Goal: Task Accomplishment & Management: Manage account settings

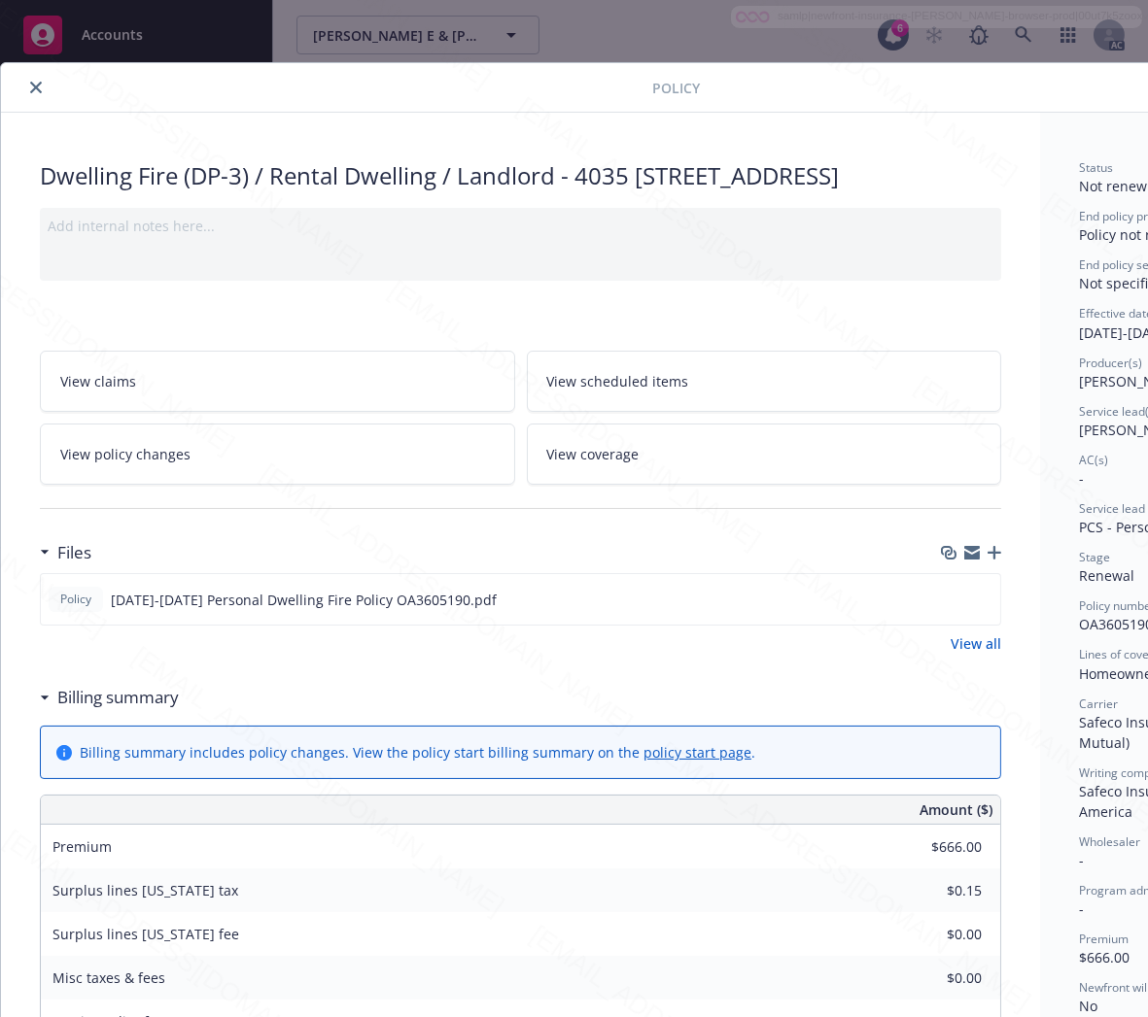
click at [35, 91] on icon "close" at bounding box center [36, 88] width 12 height 12
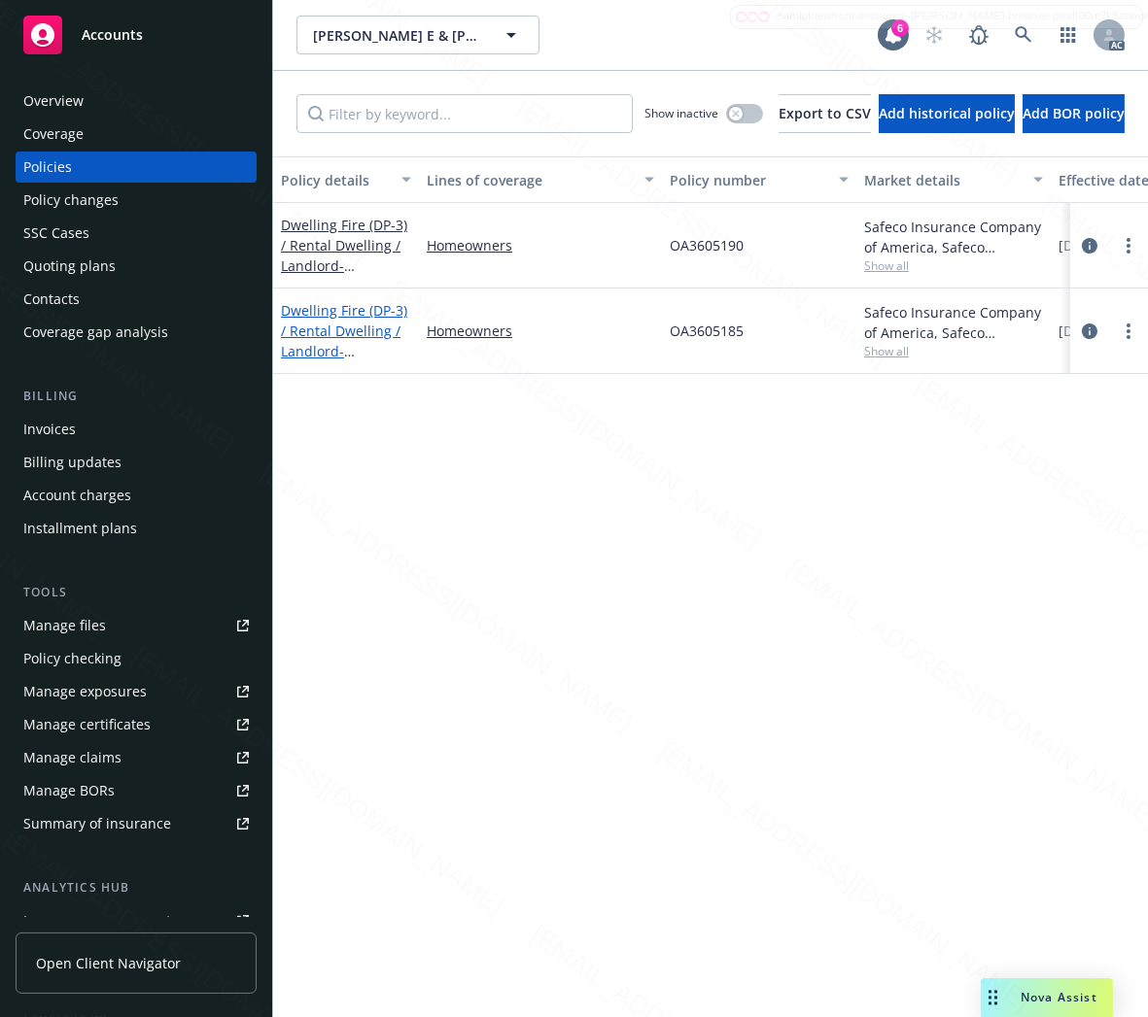
click at [303, 322] on link "Dwelling Fire (DP-3) / Rental Dwelling / Landlord - 4035-[STREET_ADDRESS]" at bounding box center [344, 341] width 126 height 80
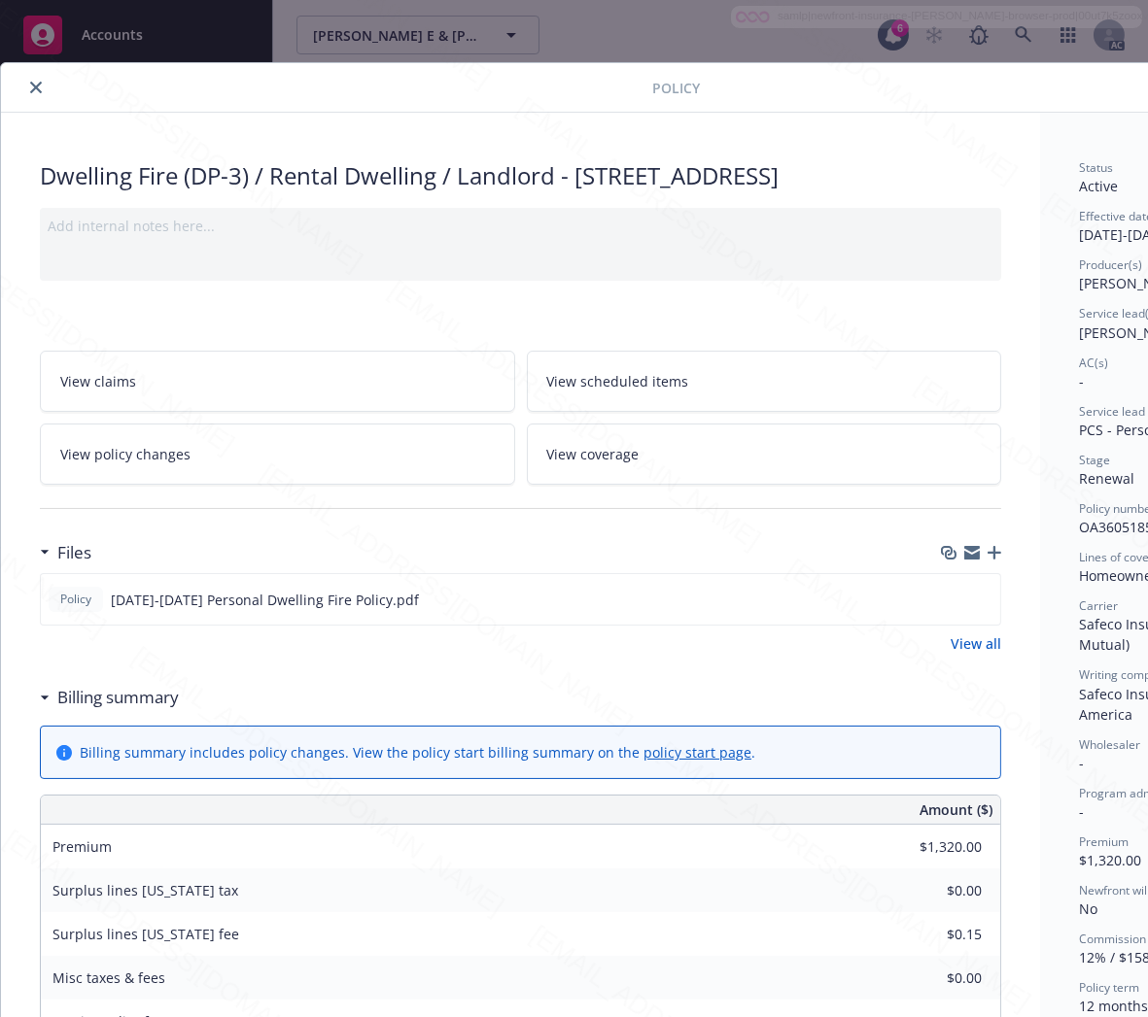
click at [154, 710] on h3 "Billing summary" at bounding box center [117, 697] width 121 height 25
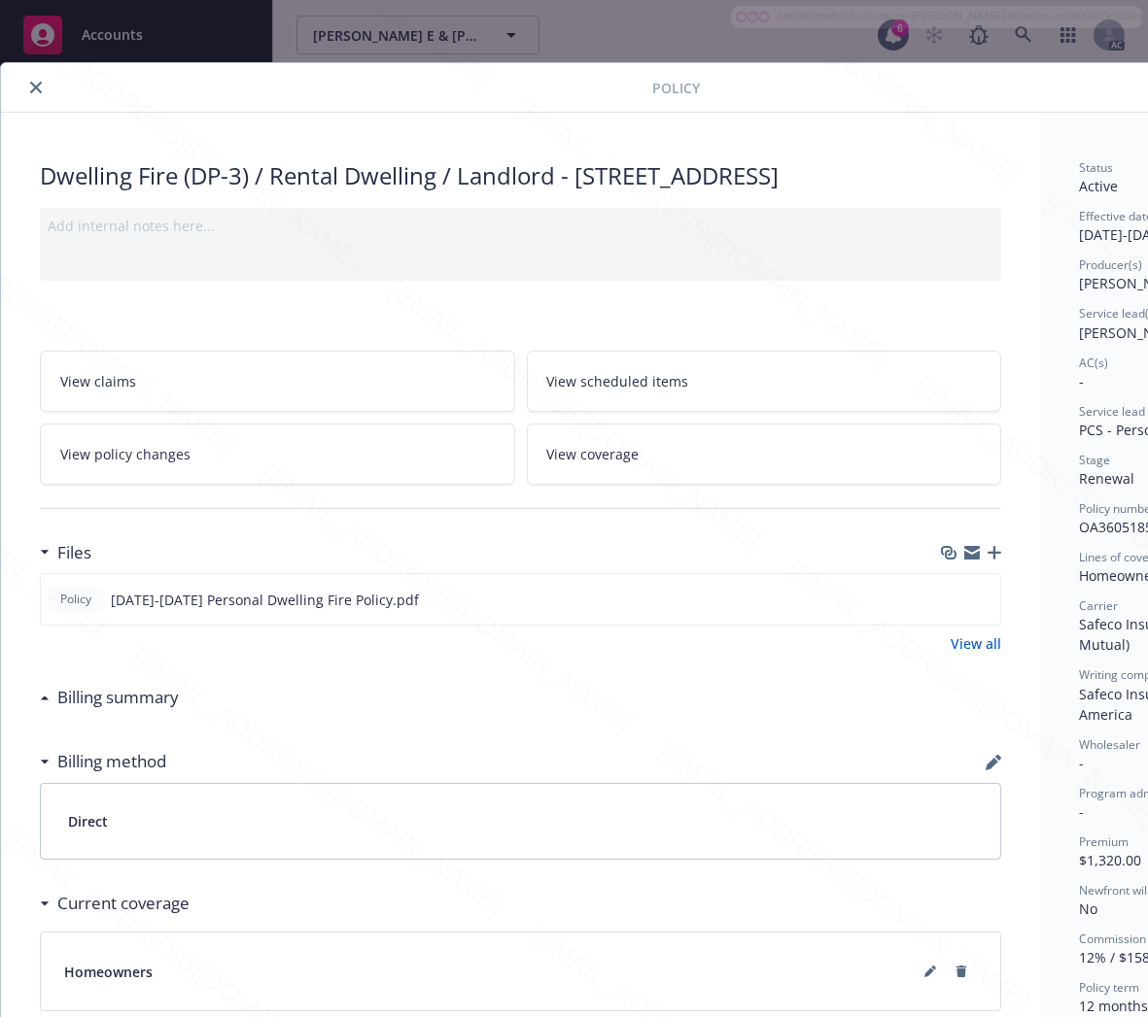
scroll to position [0, 205]
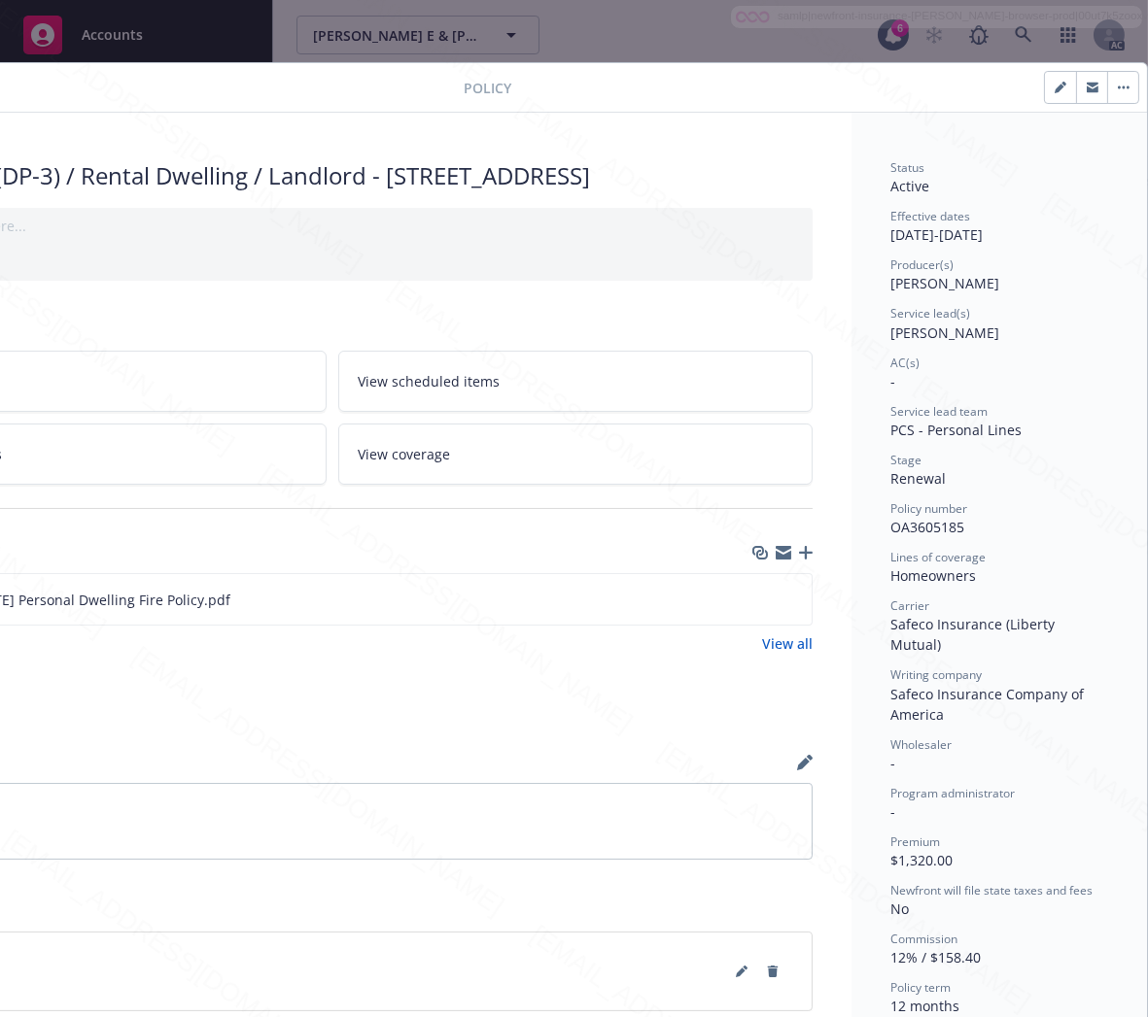
click at [899, 530] on span "OA3605185" at bounding box center [927, 527] width 74 height 18
copy span "OA3605185"
click at [753, 606] on icon "download file" at bounding box center [761, 599] width 16 height 16
click at [1107, 83] on button "button" at bounding box center [1122, 87] width 31 height 31
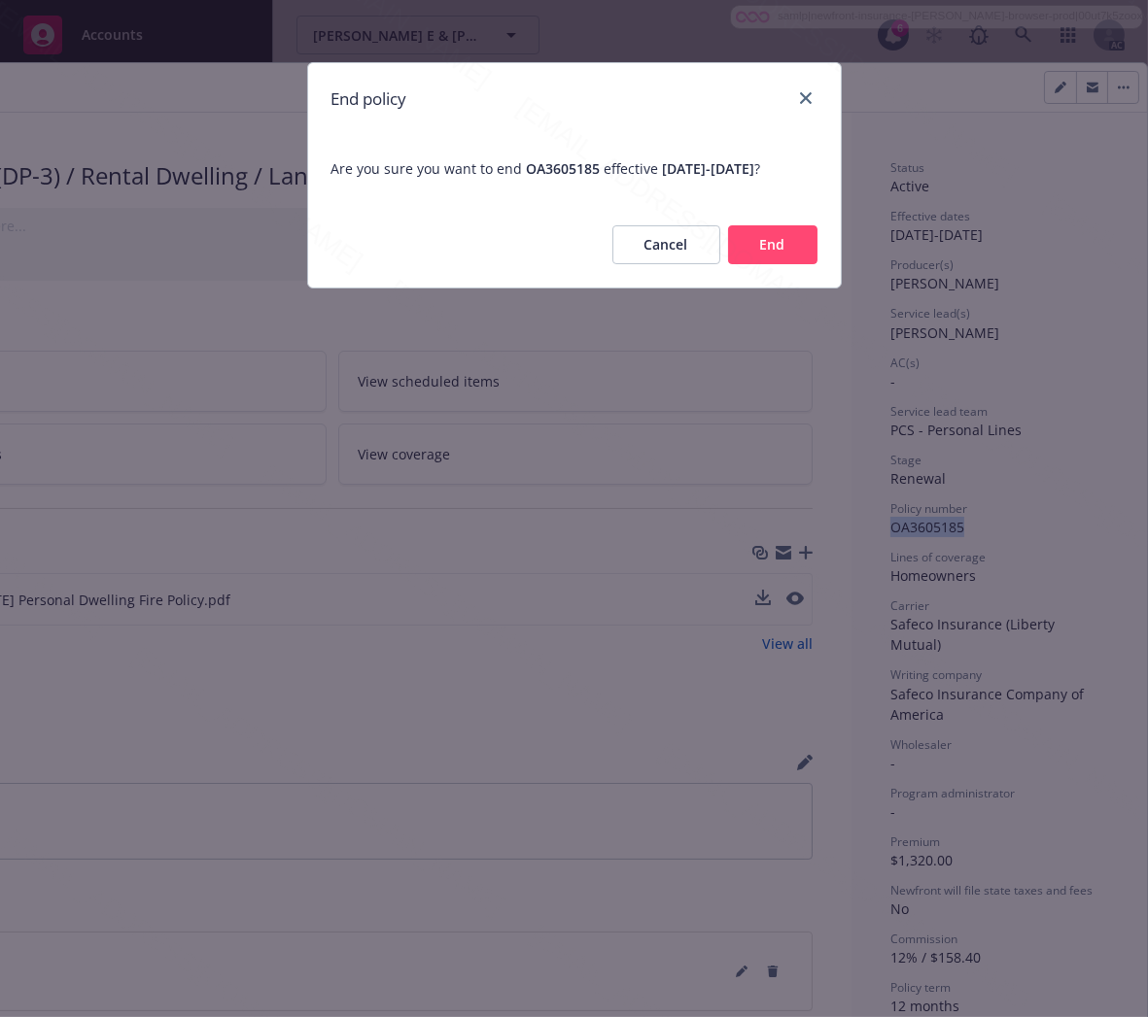
click at [773, 263] on button "End" at bounding box center [772, 244] width 89 height 39
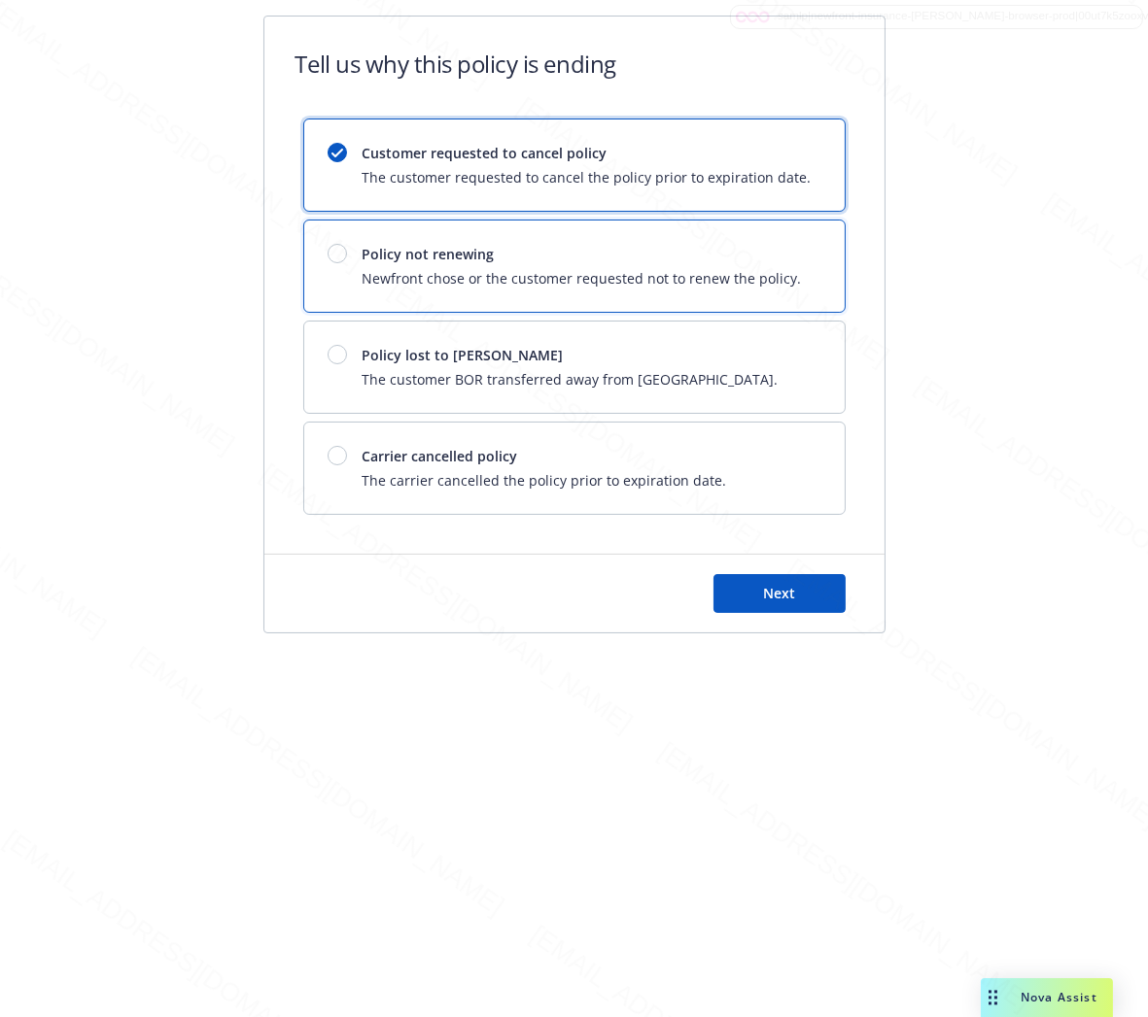
click at [773, 263] on span "Policy not renewing" at bounding box center [581, 254] width 439 height 20
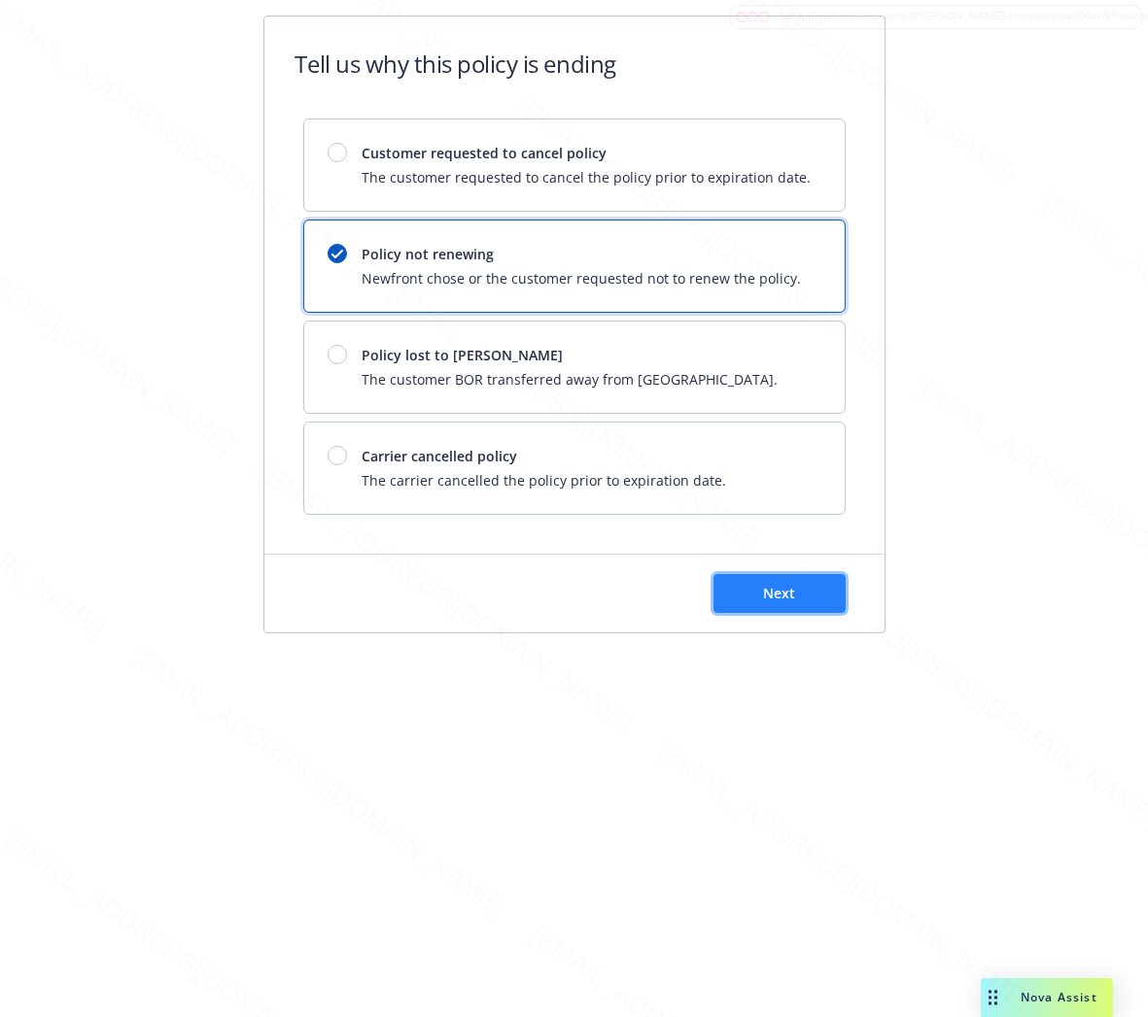
click at [810, 585] on button "Next" at bounding box center [779, 593] width 132 height 39
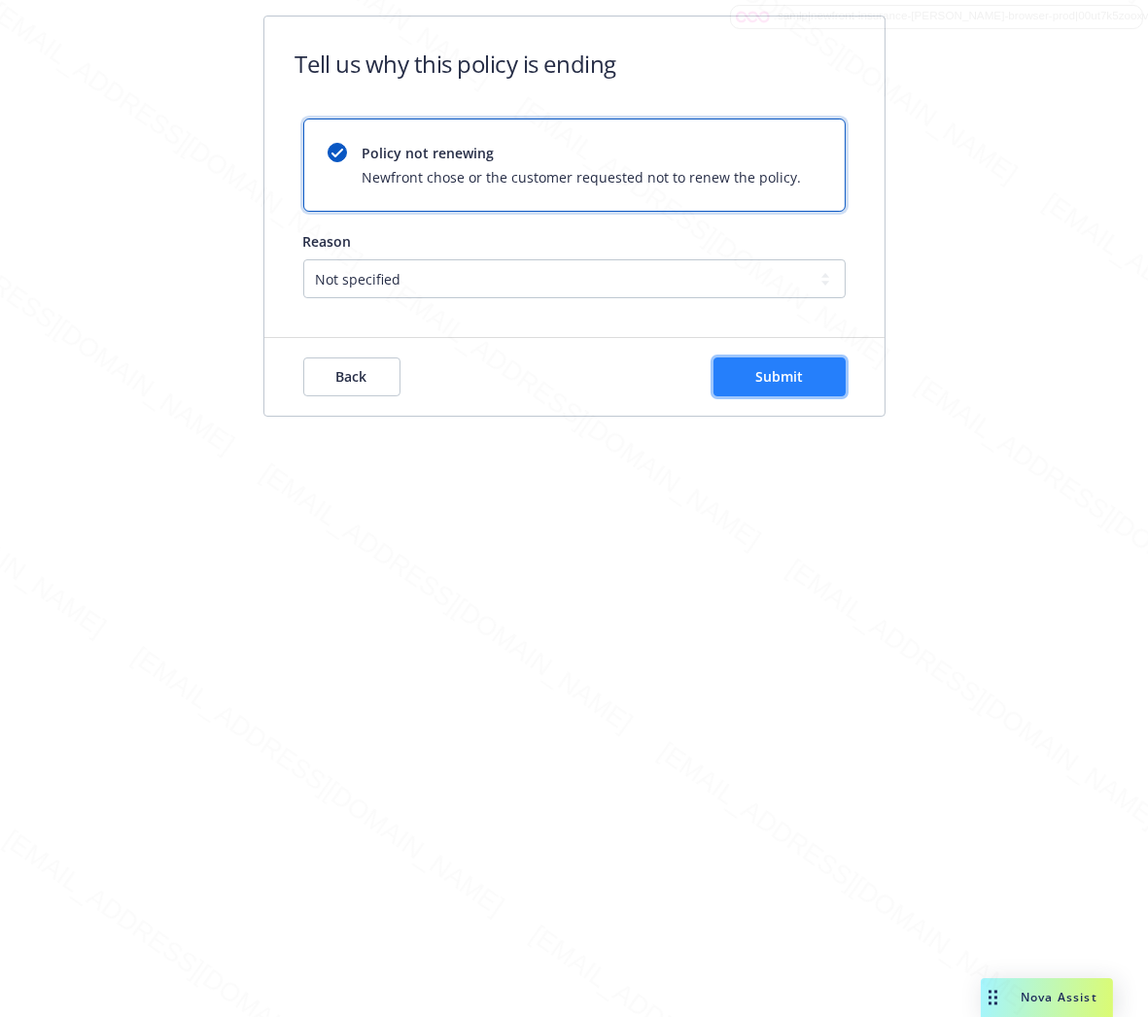
click at [778, 367] on span "Submit" at bounding box center [779, 376] width 48 height 18
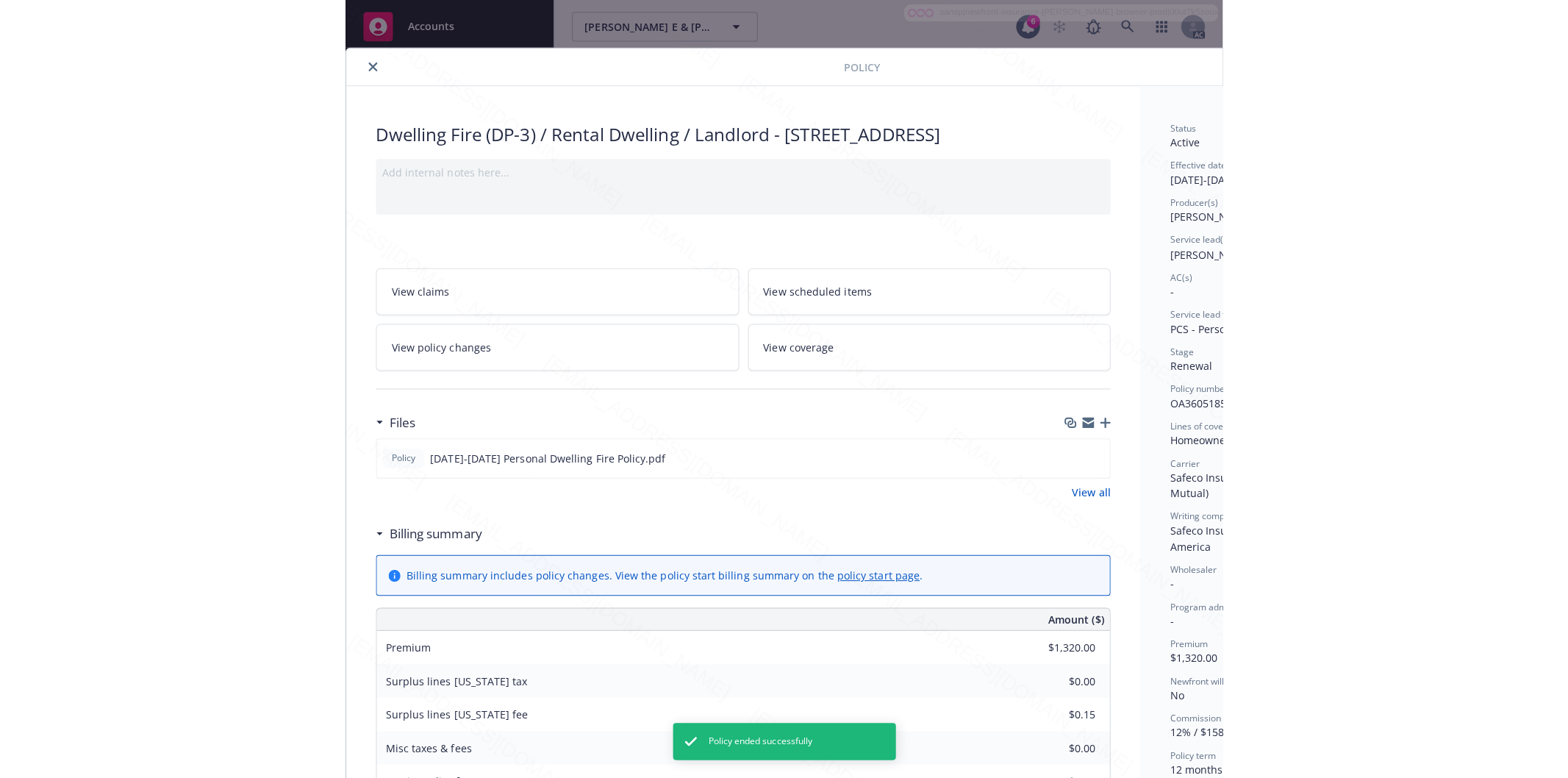
scroll to position [44, 0]
